Goal: Navigation & Orientation: Find specific page/section

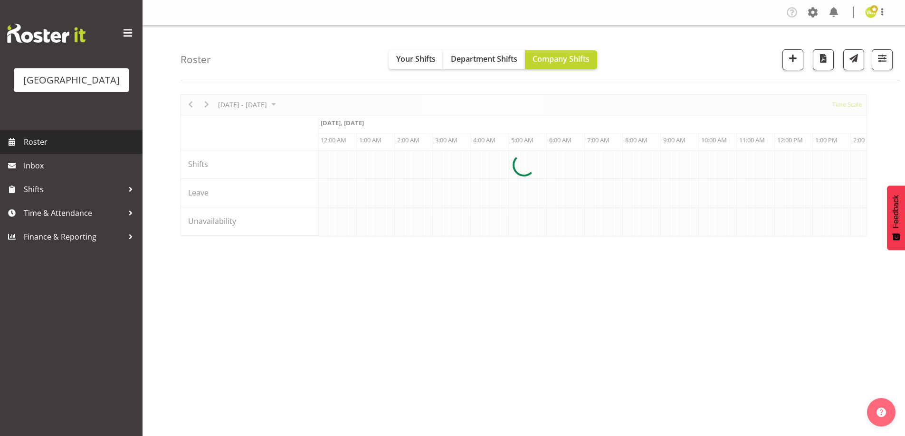
click at [63, 149] on span "Roster" at bounding box center [81, 142] width 114 height 14
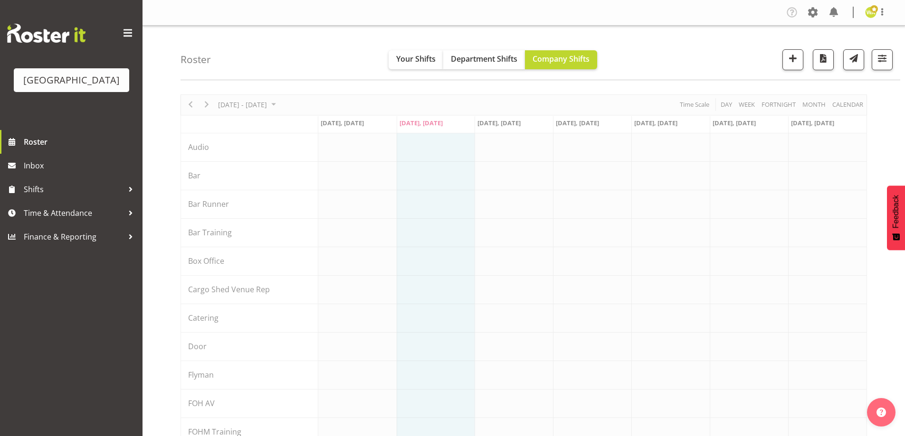
click at [263, 63] on div "Roster Your Shifts Department Shifts Company Shifts All Locations [GEOGRAPHIC_D…" at bounding box center [539, 53] width 719 height 55
